Goal: Find specific page/section: Find specific page/section

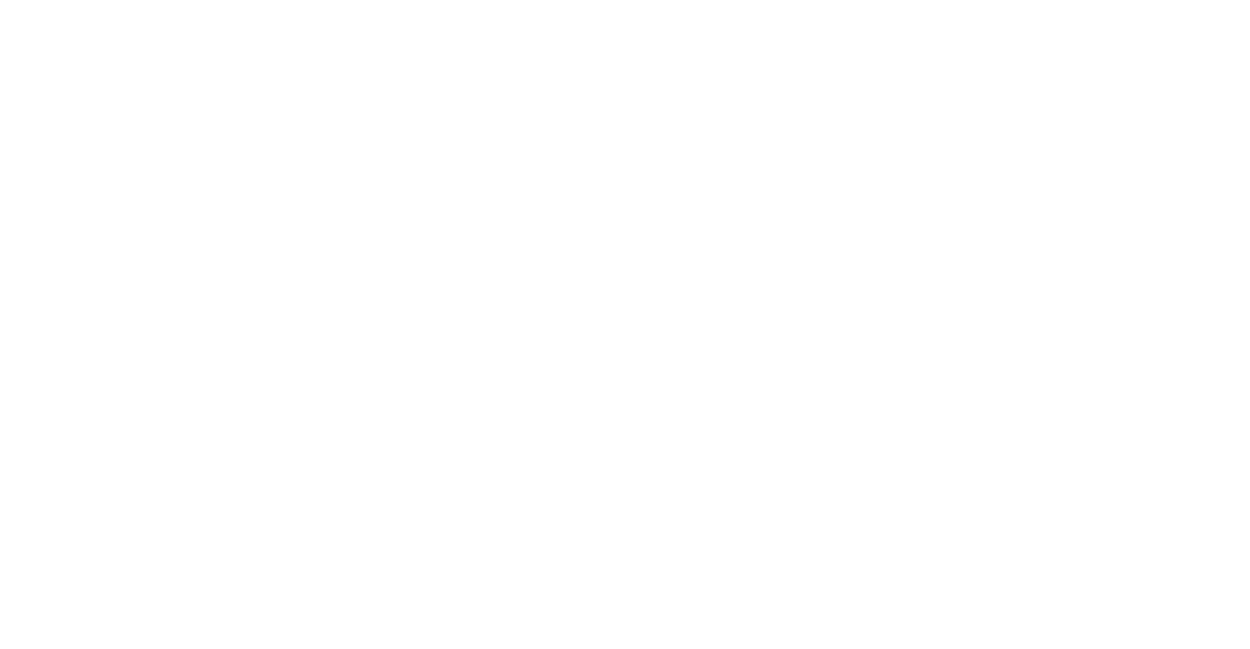
click at [869, 34] on div at bounding box center [633, 324] width 1250 height 649
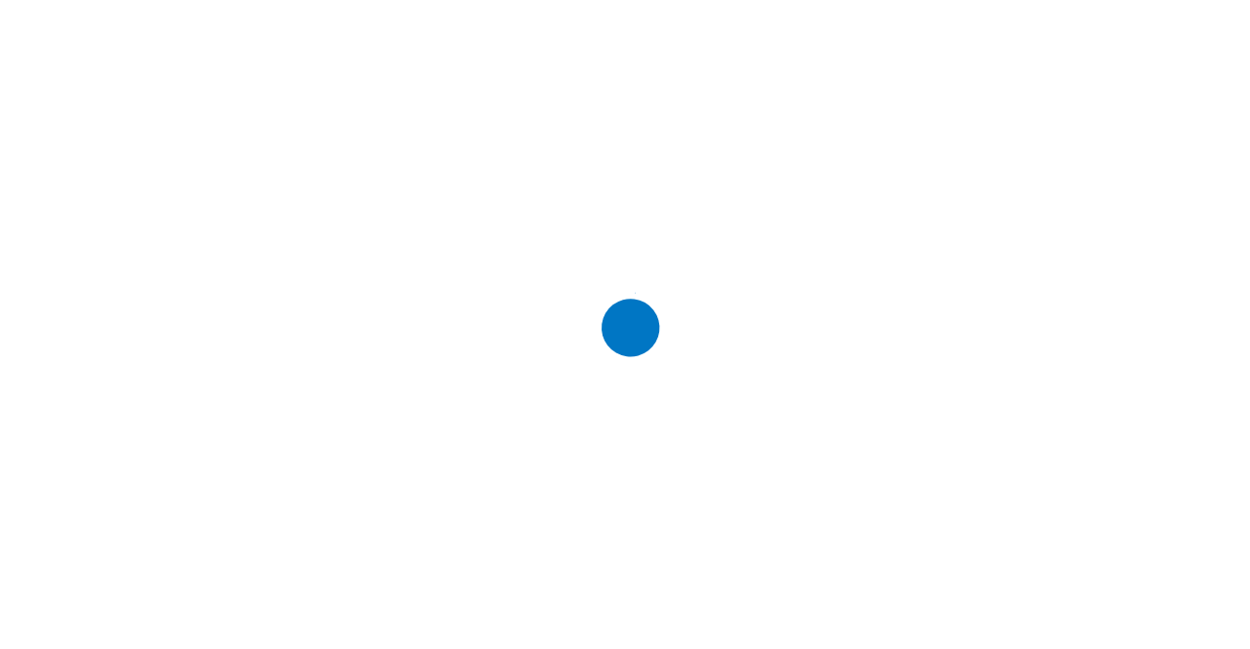
click at [961, 37] on div at bounding box center [633, 324] width 1250 height 649
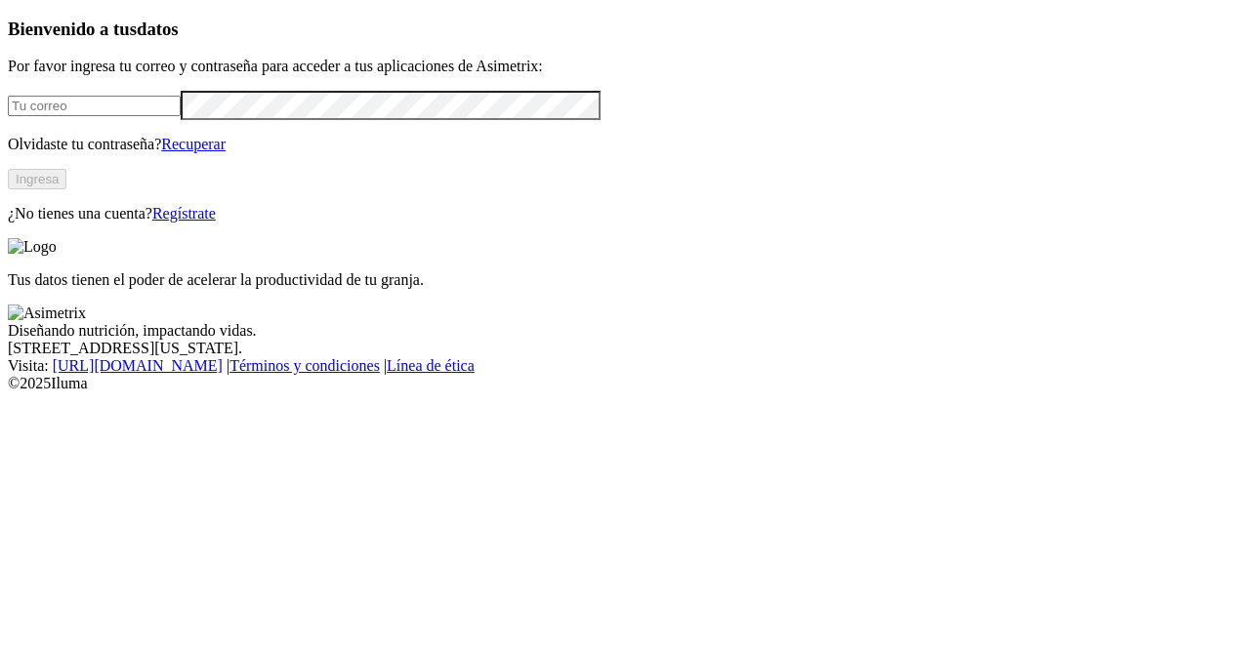
type input "[PERSON_NAME][EMAIL_ADDRESS][PERSON_NAME][DOMAIN_NAME]"
click at [66, 189] on button "Ingresa" at bounding box center [37, 179] width 59 height 21
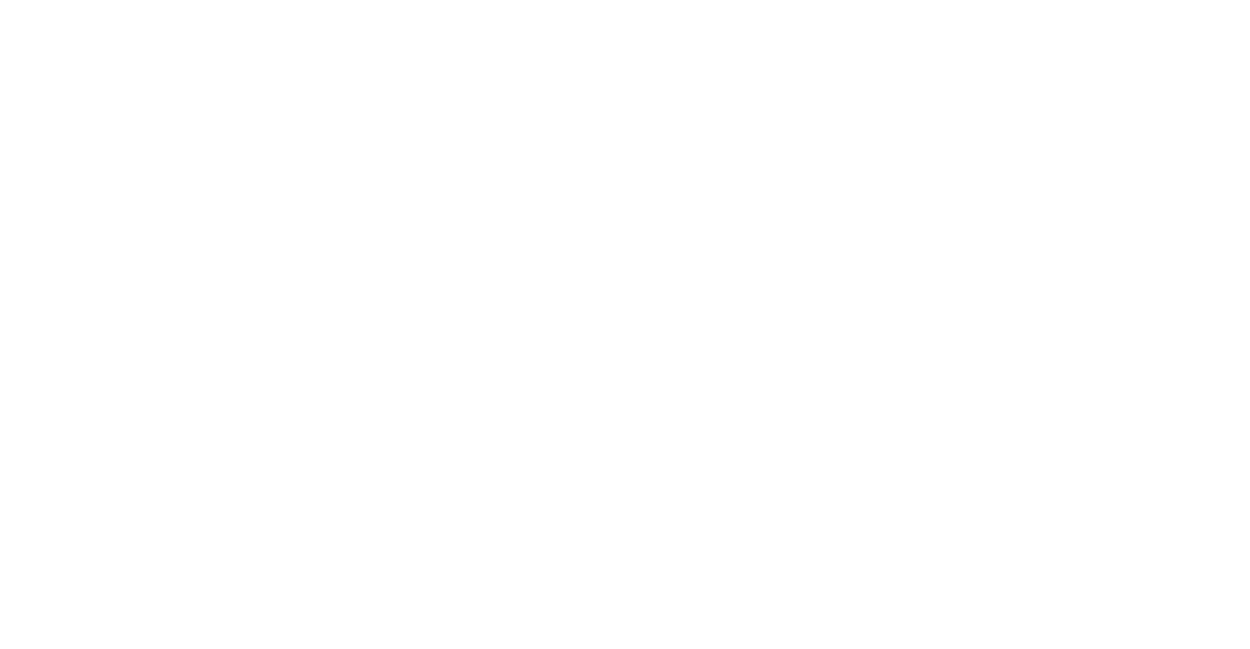
click at [910, 41] on div at bounding box center [633, 324] width 1250 height 649
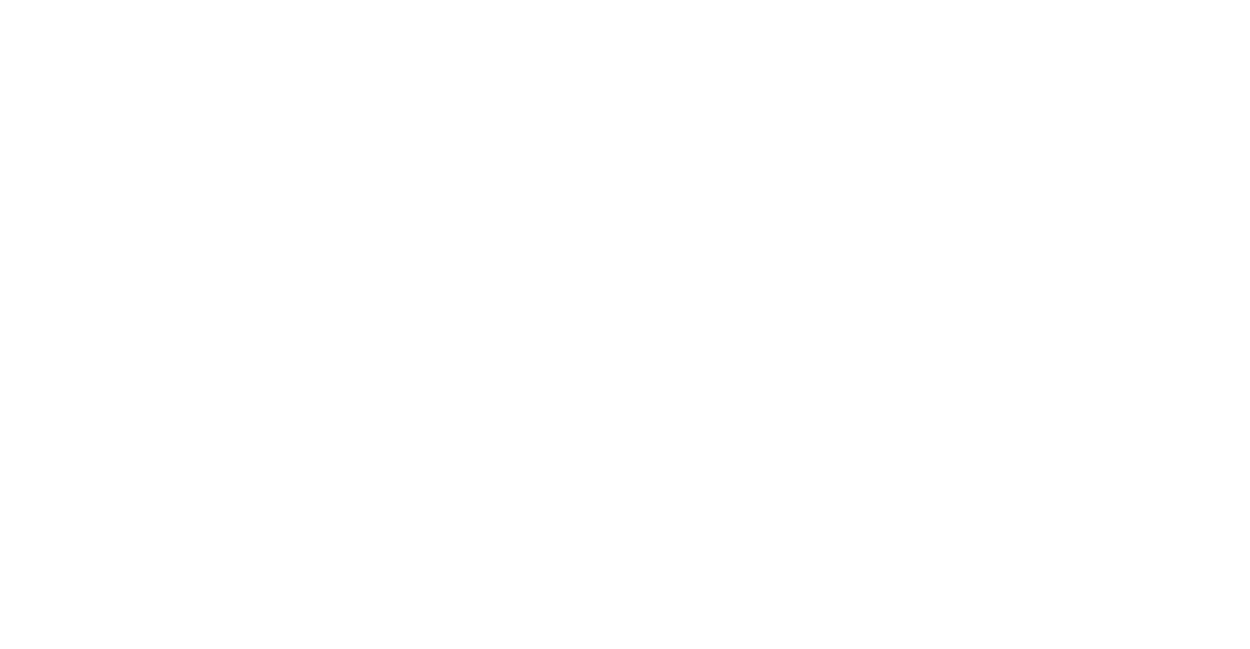
scroll to position [781, 0]
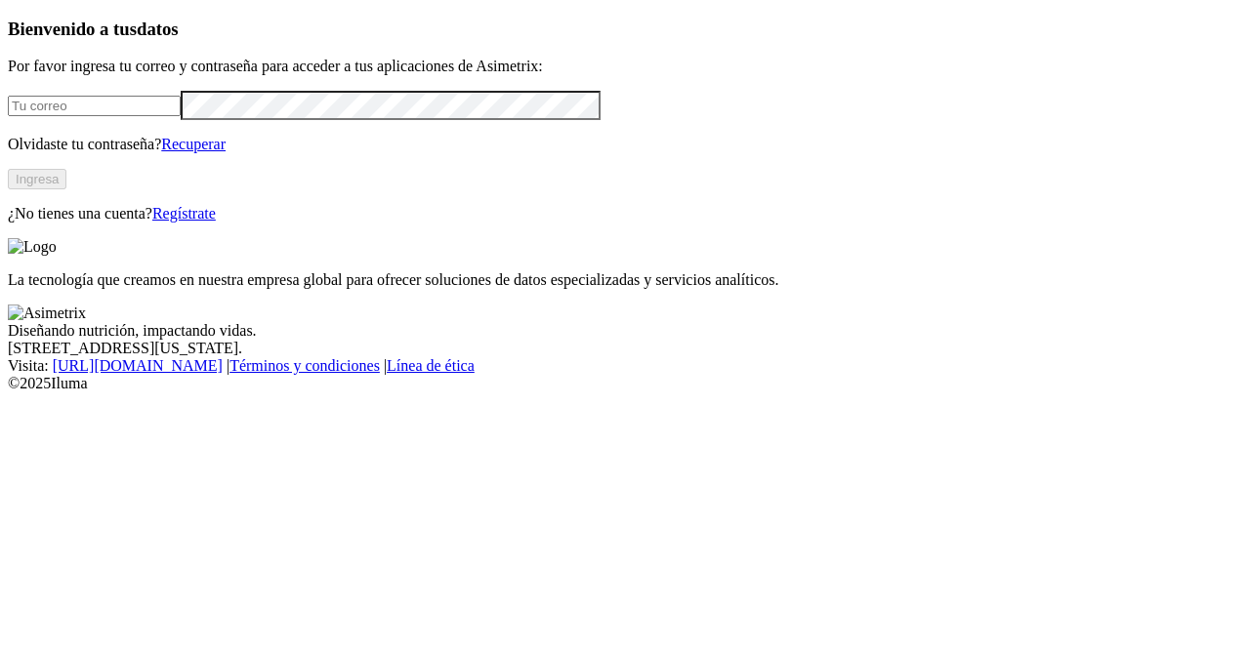
type input "[PERSON_NAME][EMAIL_ADDRESS][PERSON_NAME][DOMAIN_NAME]"
drag, startPoint x: 230, startPoint y: 141, endPoint x: 184, endPoint y: 145, distance: 47.1
click at [43, 116] on input "[PERSON_NAME][EMAIL_ADDRESS][PERSON_NAME][DOMAIN_NAME]" at bounding box center [94, 106] width 173 height 21
drag, startPoint x: 246, startPoint y: 140, endPoint x: 49, endPoint y: 144, distance: 197.3
click at [49, 116] on input "[PERSON_NAME][EMAIL_ADDRESS][PERSON_NAME][DOMAIN_NAME]" at bounding box center [94, 106] width 173 height 21
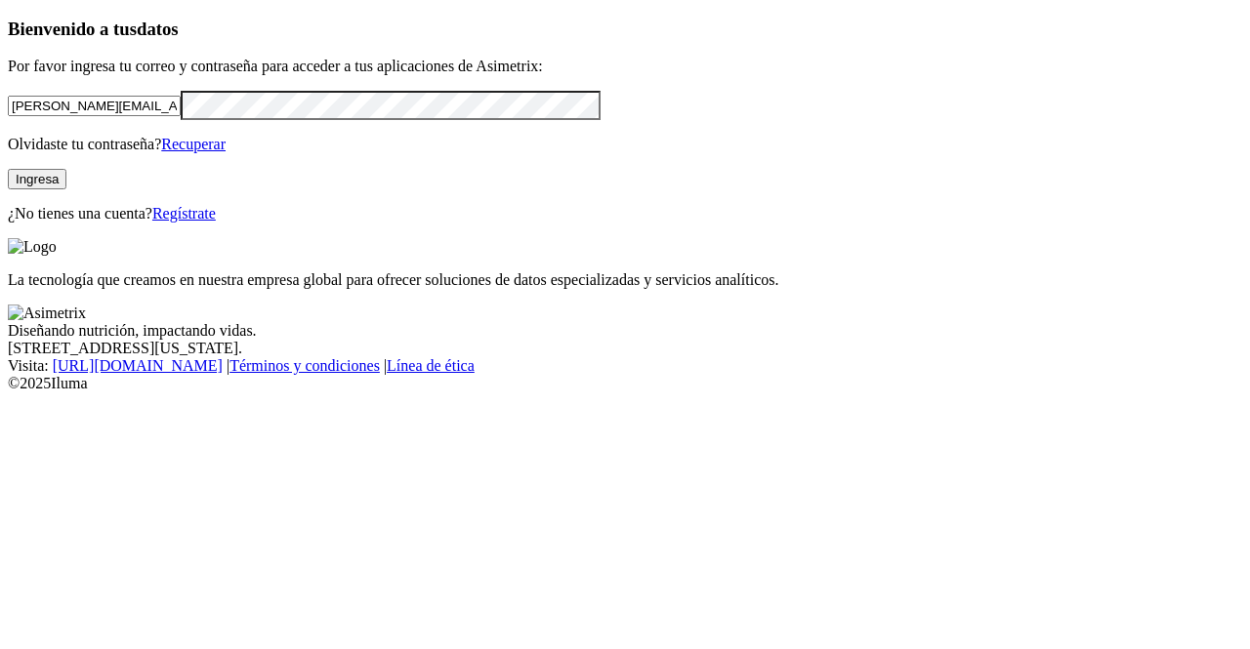
click at [66, 189] on button "Ingresa" at bounding box center [37, 179] width 59 height 21
